Goal: Transaction & Acquisition: Purchase product/service

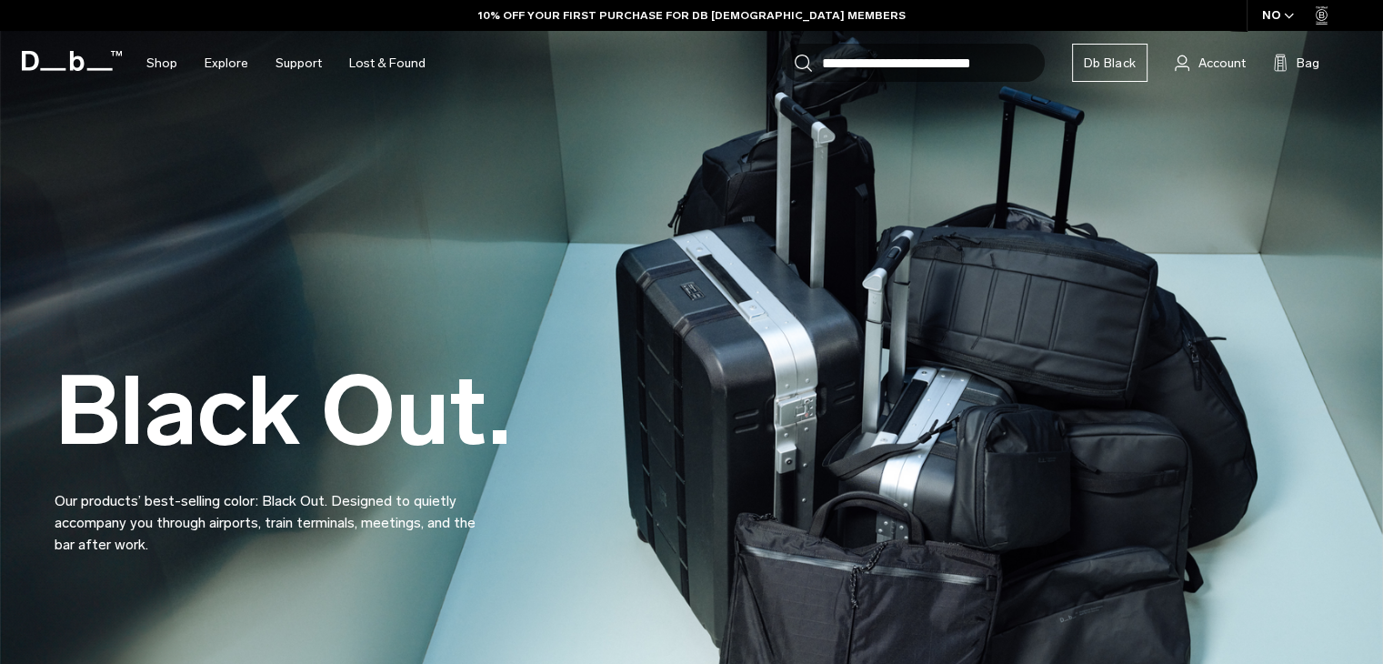
click at [835, 72] on input "Search for Bags, Luggage..." at bounding box center [933, 63] width 223 height 38
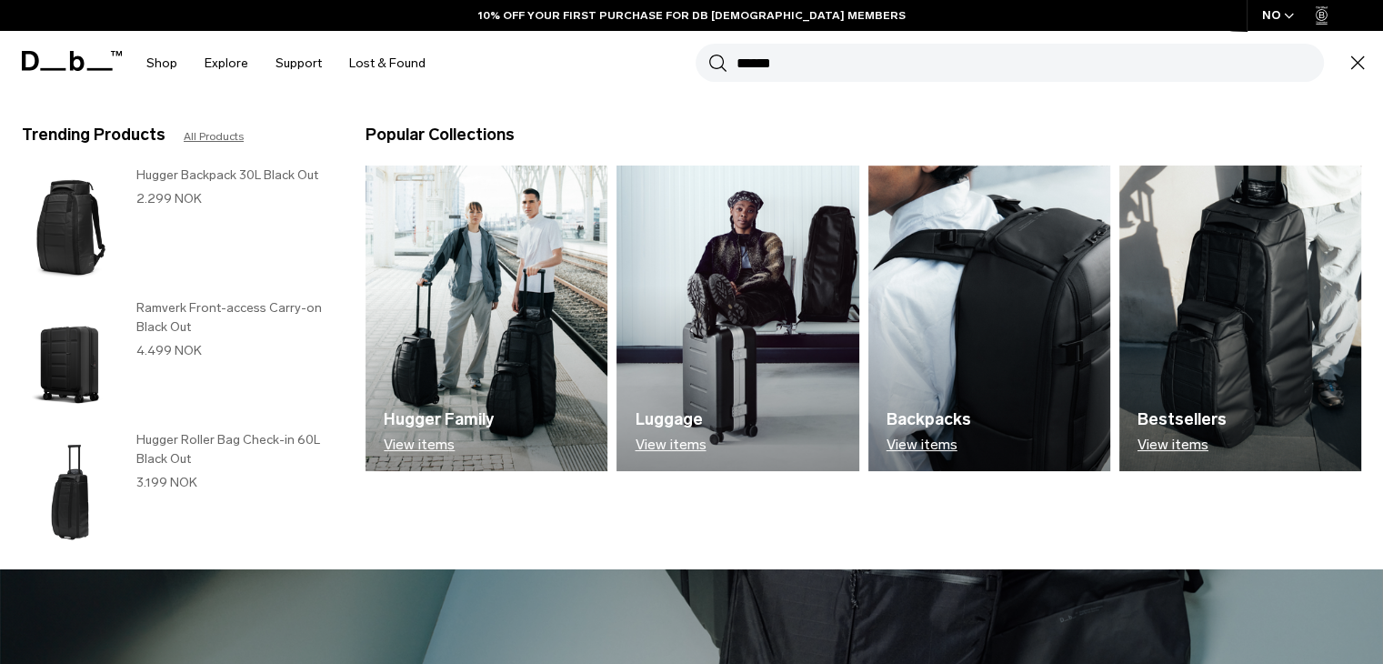
type input "******"
click at [709, 53] on button "Search" at bounding box center [718, 63] width 19 height 20
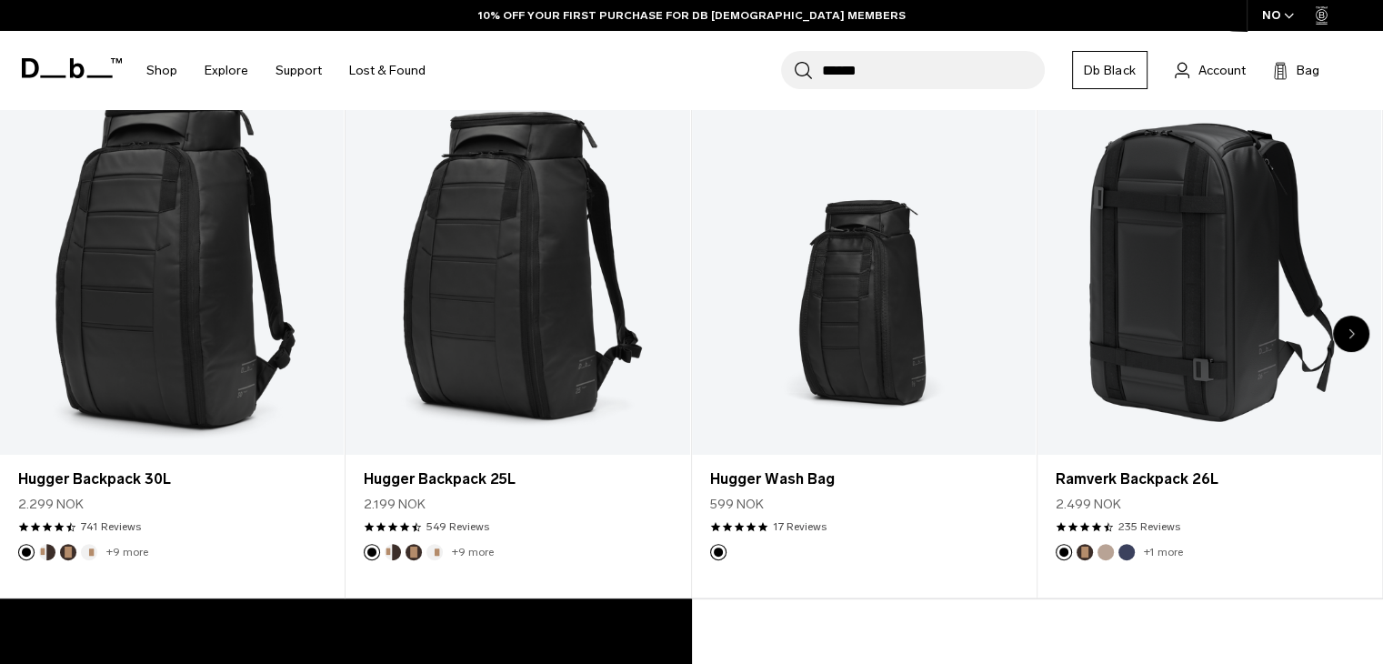
scroll to position [393, 0]
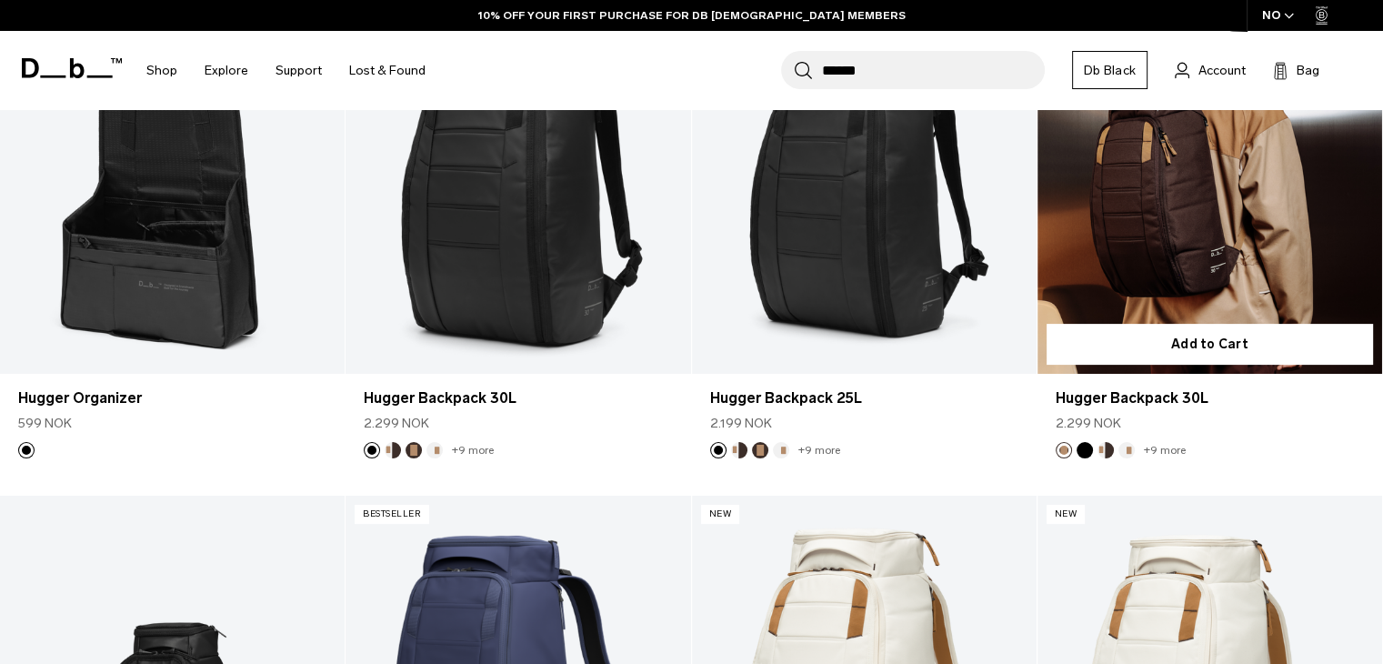
click at [1111, 213] on link "Hugger Backpack 30L" at bounding box center [1210, 181] width 345 height 383
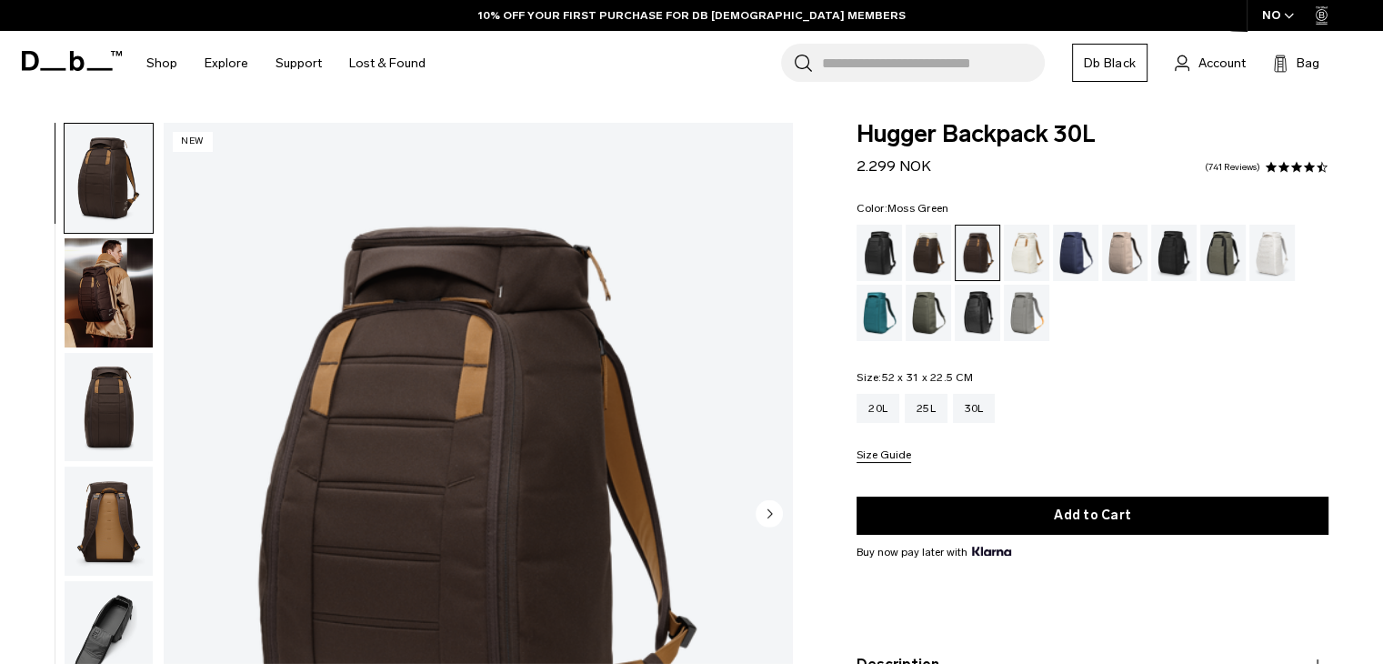
click at [910, 302] on div "Moss Green" at bounding box center [929, 313] width 46 height 56
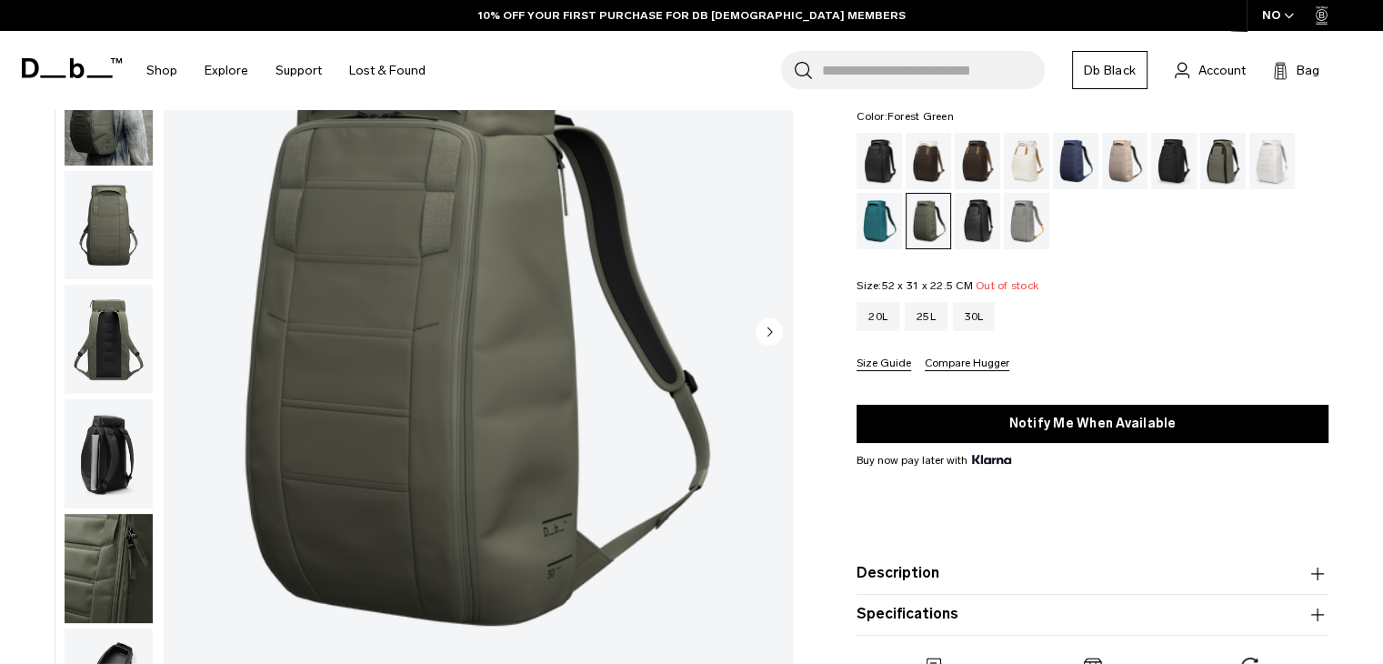
click at [1210, 162] on div "Forest Green" at bounding box center [1224, 161] width 46 height 56
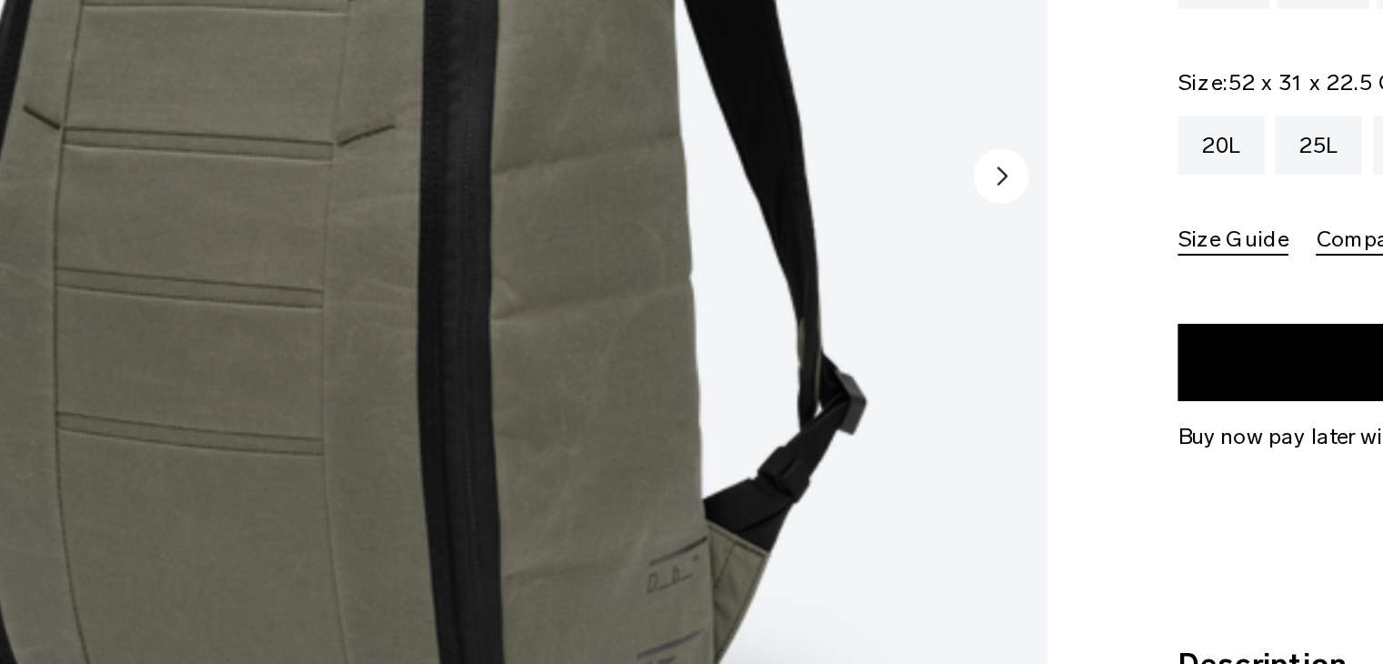
scroll to position [246, 0]
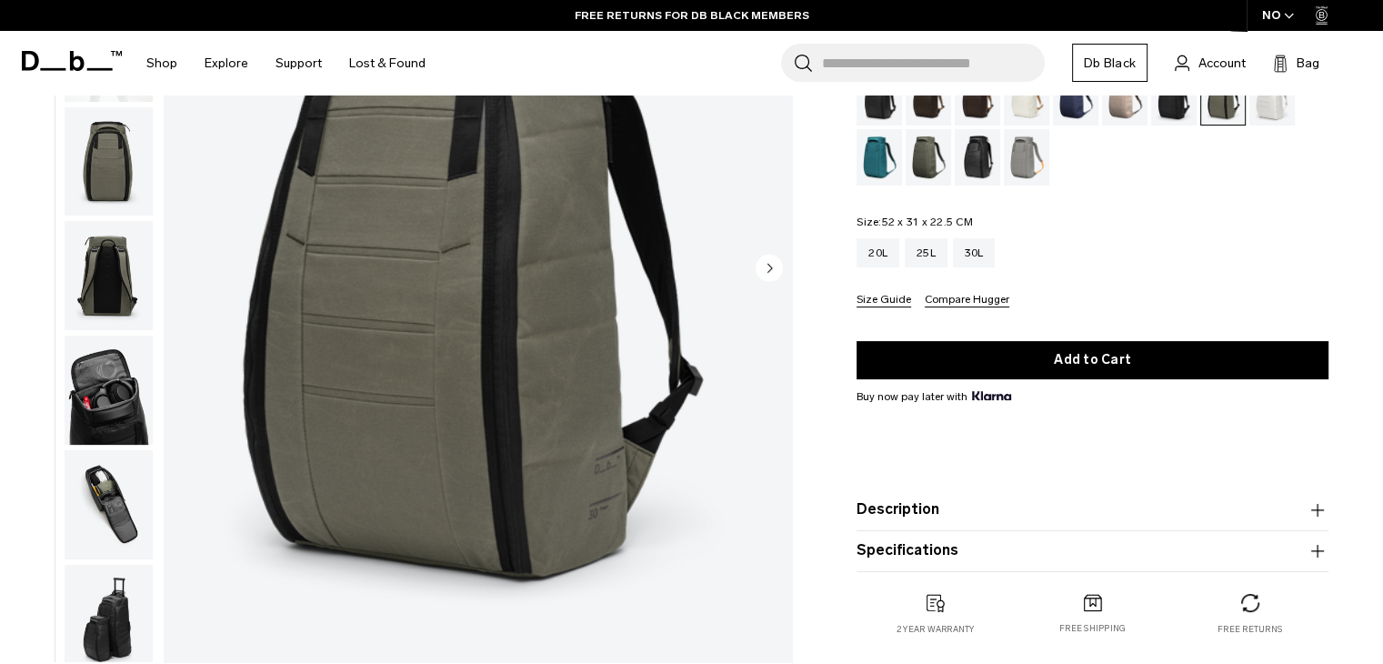
click at [105, 465] on img "button" at bounding box center [109, 504] width 88 height 109
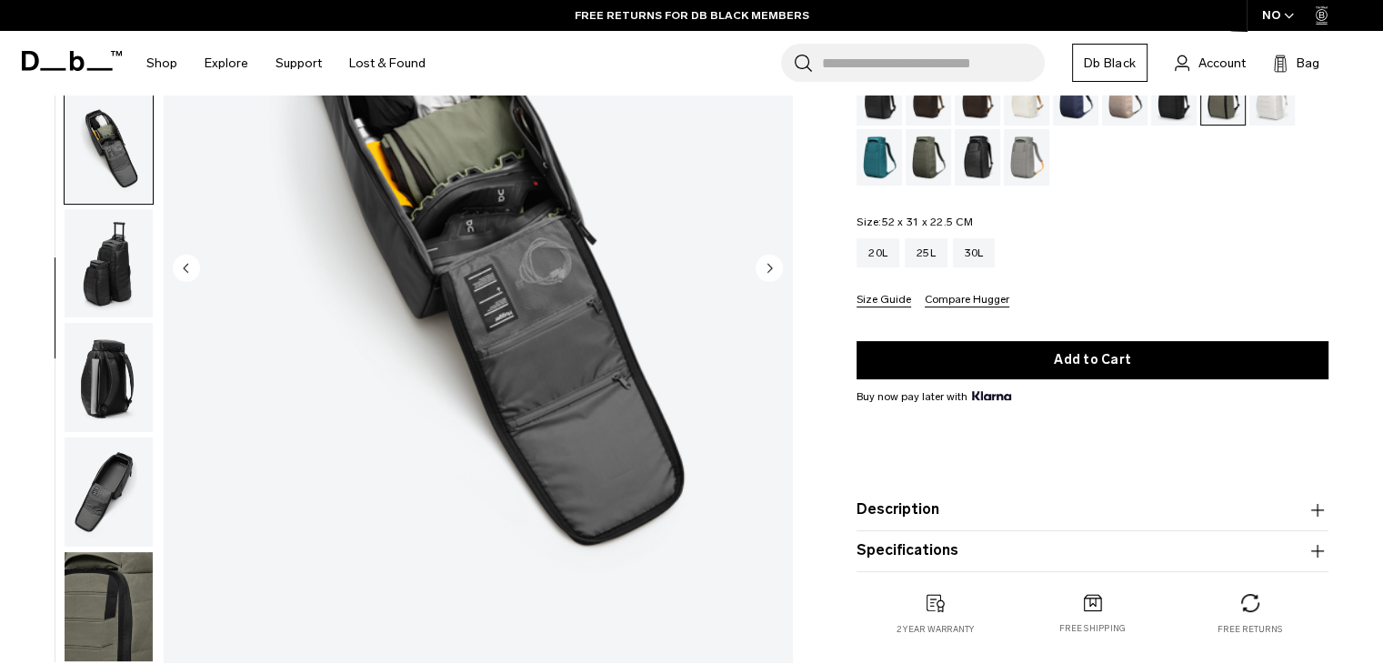
scroll to position [47, 0]
